Goal: Check status: Check status

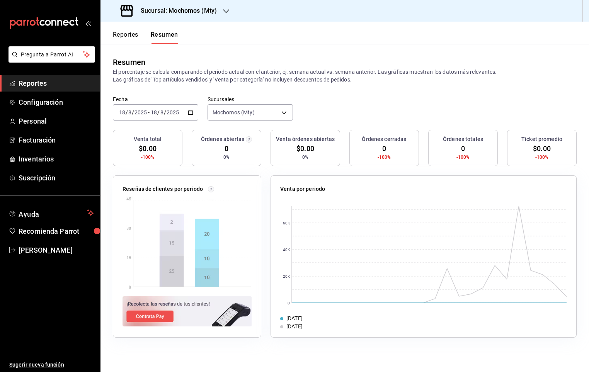
click at [132, 38] on button "Reportes" at bounding box center [126, 37] width 26 height 13
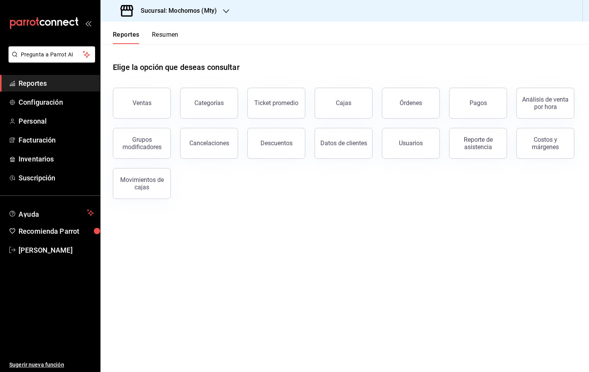
click at [45, 85] on span "Reportes" at bounding box center [56, 83] width 75 height 10
click at [461, 103] on button "Pagos" at bounding box center [478, 103] width 58 height 31
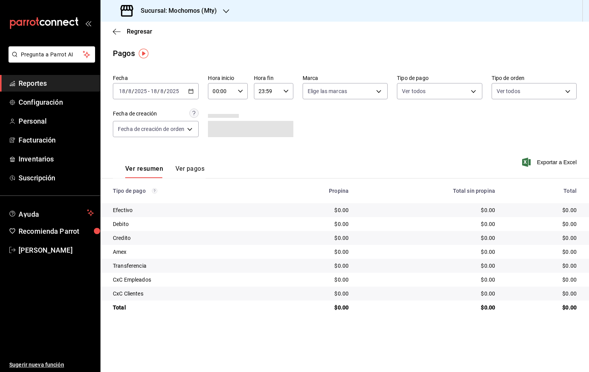
click at [245, 90] on div "00:00 Hora inicio" at bounding box center [227, 91] width 39 height 16
click at [220, 143] on span "05" at bounding box center [218, 146] width 7 height 6
type input "05:00"
click at [290, 118] on div at bounding box center [294, 186] width 589 height 372
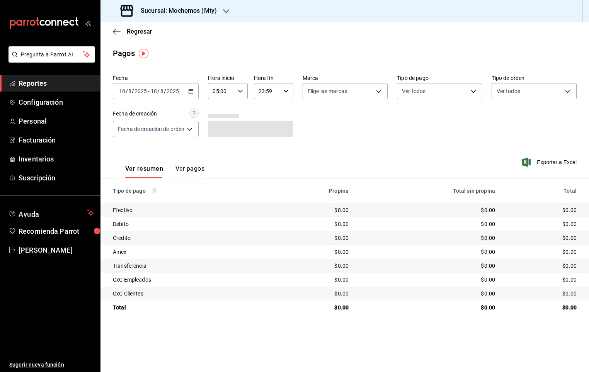
click at [287, 93] on icon "button" at bounding box center [285, 91] width 5 height 5
click at [289, 91] on div at bounding box center [294, 186] width 589 height 372
click at [193, 94] on icon "button" at bounding box center [190, 91] width 5 height 5
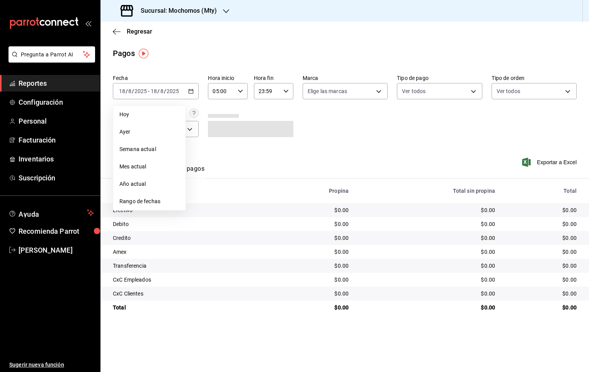
click at [262, 115] on div at bounding box center [250, 116] width 85 height 4
